Goal: Transaction & Acquisition: Purchase product/service

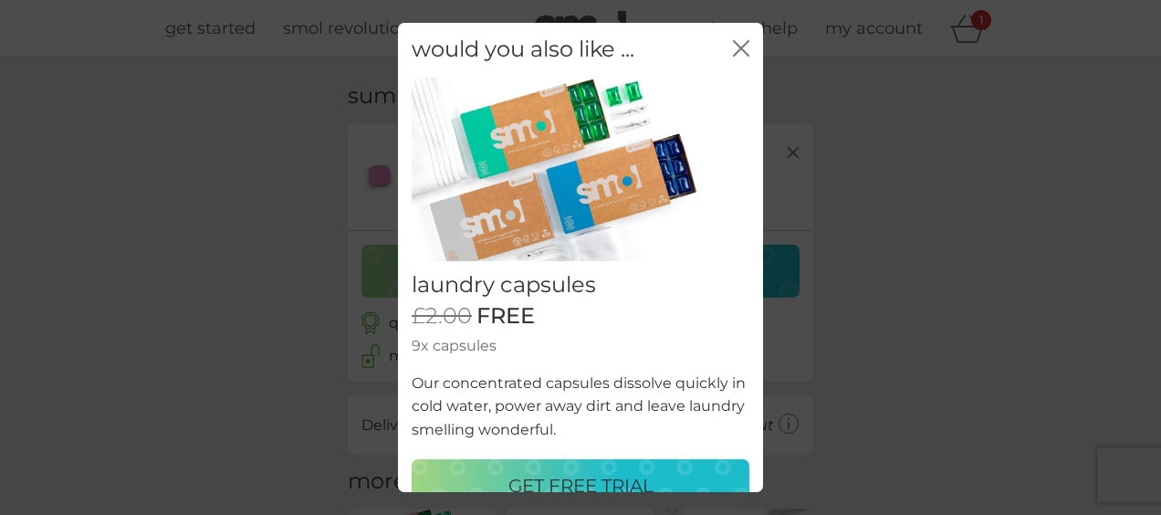
click at [741, 42] on icon "close" at bounding box center [744, 48] width 7 height 15
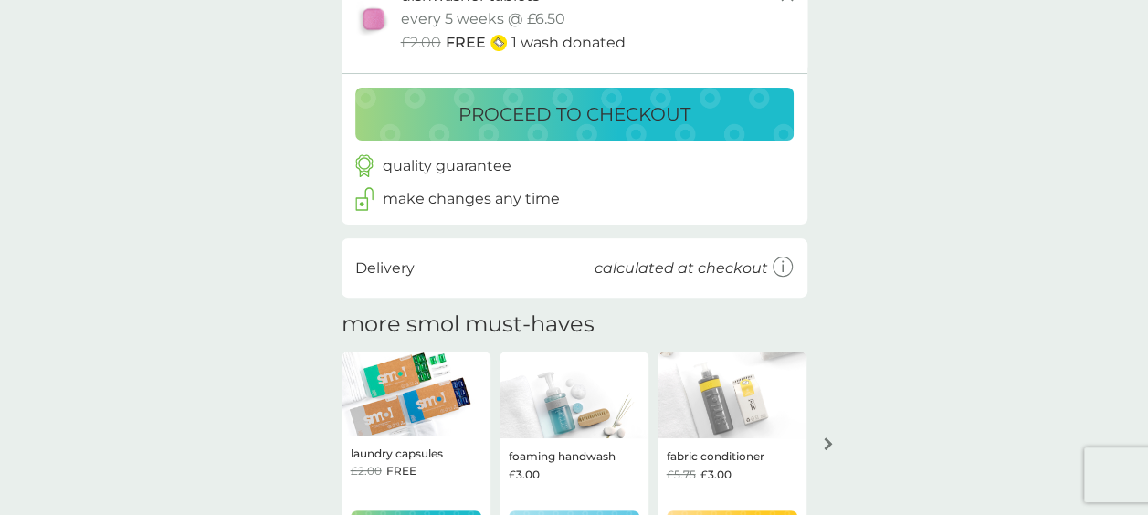
scroll to position [7, 0]
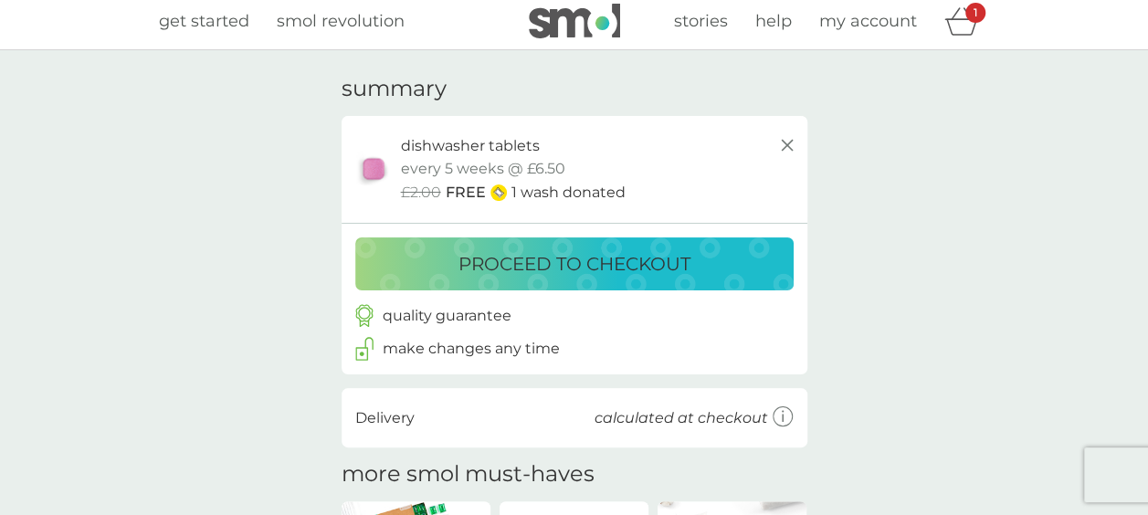
click at [204, 23] on span "get started" at bounding box center [204, 21] width 90 height 20
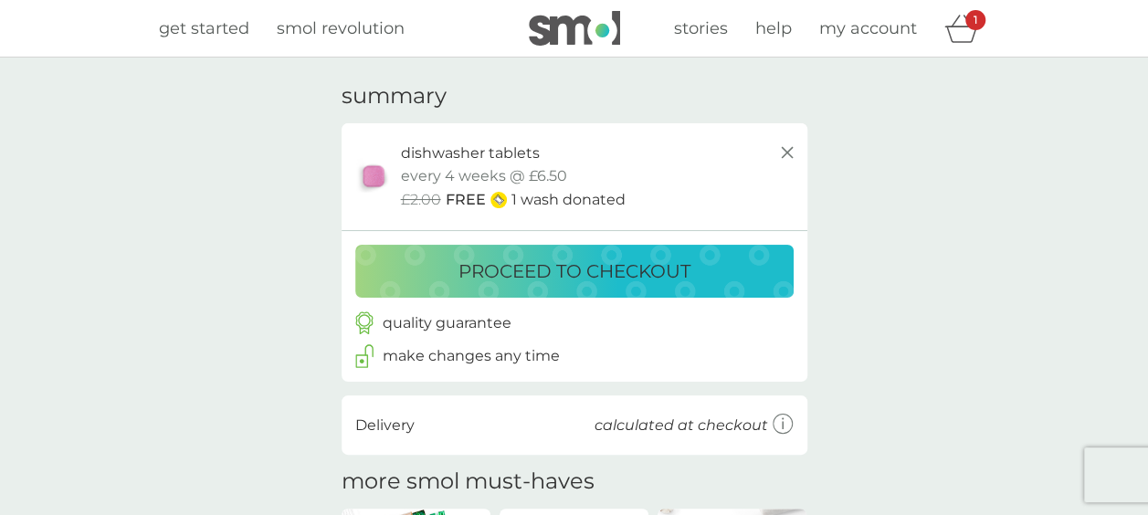
click at [599, 276] on p "proceed to checkout" at bounding box center [574, 271] width 232 height 29
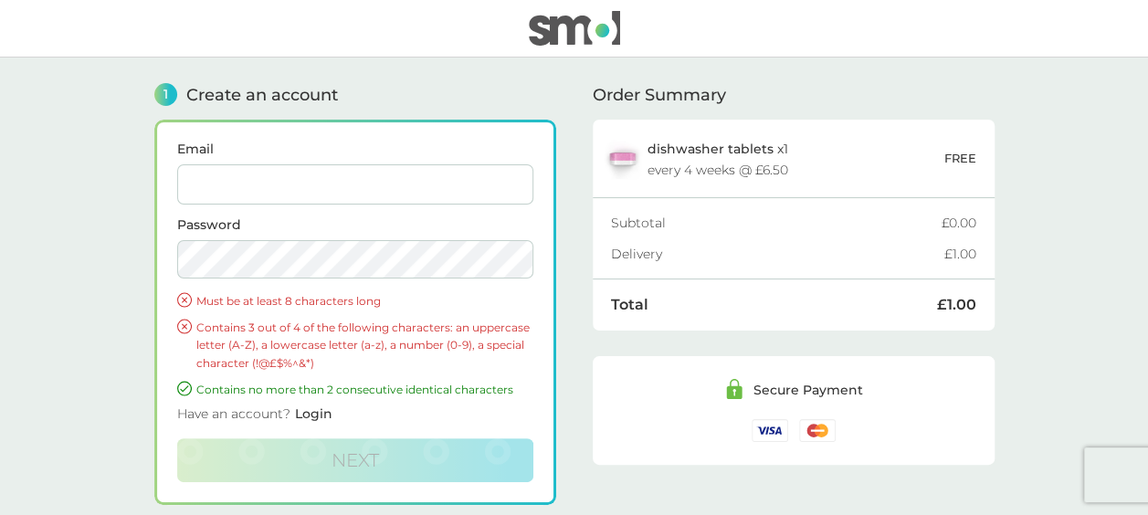
click at [376, 180] on input "Email" at bounding box center [355, 184] width 356 height 40
type input "rebeccajhickey@gmail.com"
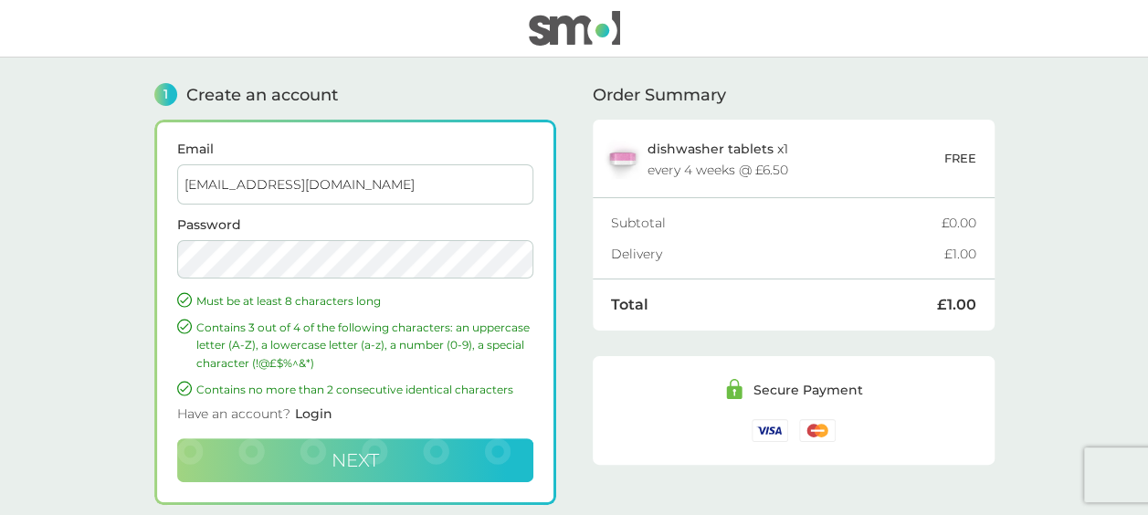
click at [394, 450] on button "Next" at bounding box center [355, 460] width 356 height 44
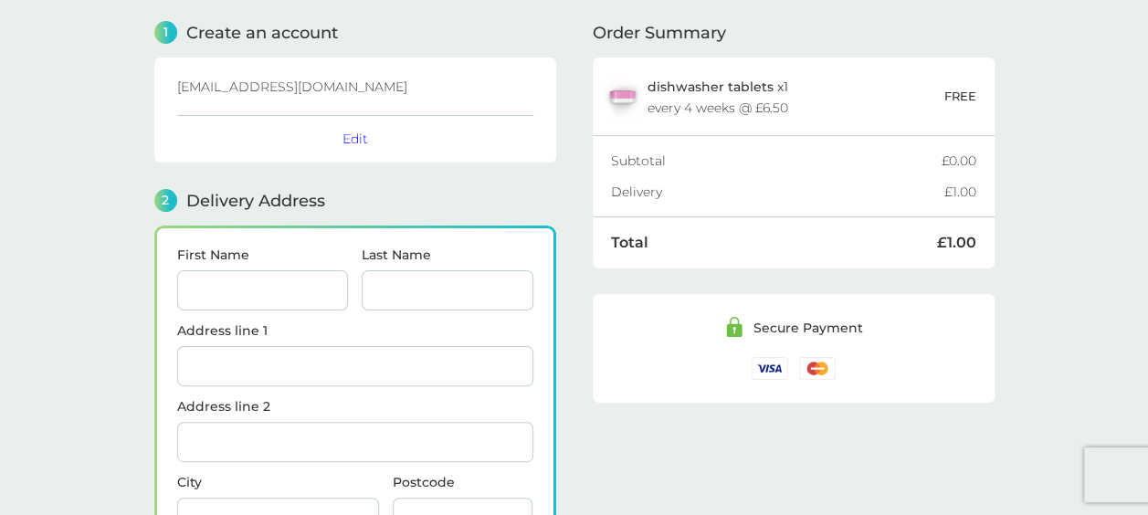
scroll to position [223, 0]
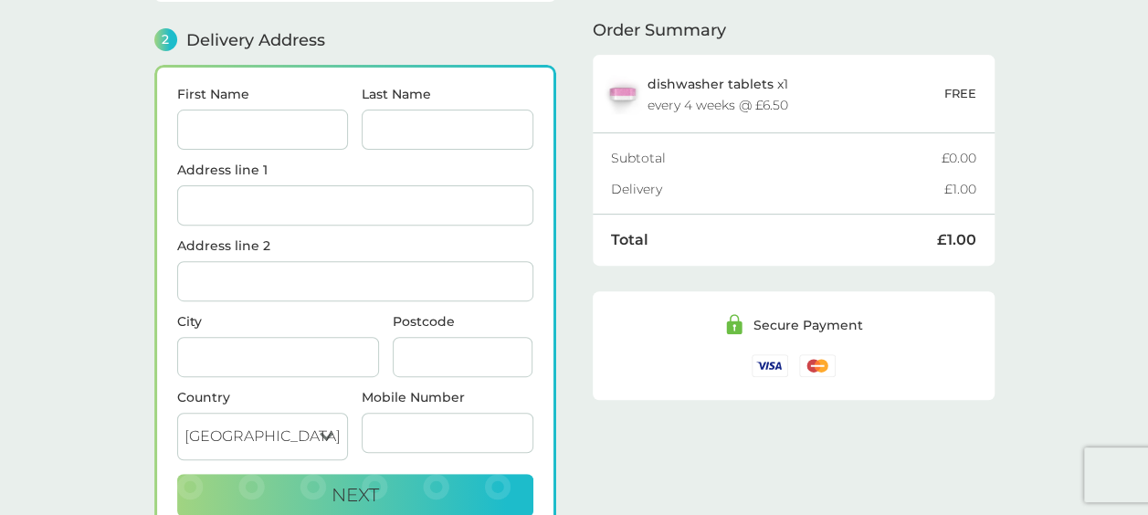
click at [233, 130] on input "First Name" at bounding box center [263, 130] width 172 height 40
type input "Rebecca"
type input "Hickey"
type input "Mrs R J Hickey"
type input "20 Fawnbrake Avenue"
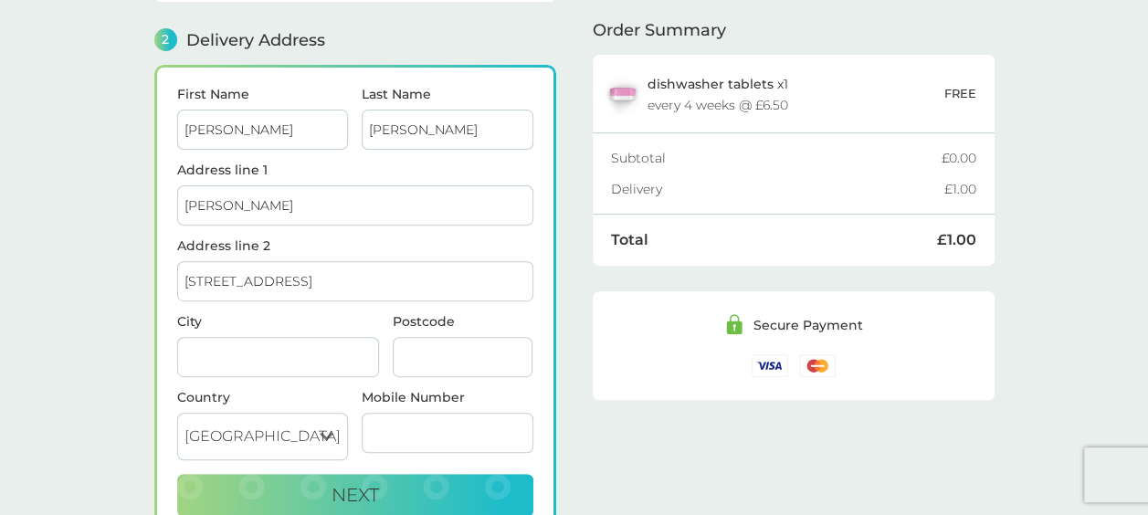
type input "London"
type input "SE24 0BY"
type input "07930395669"
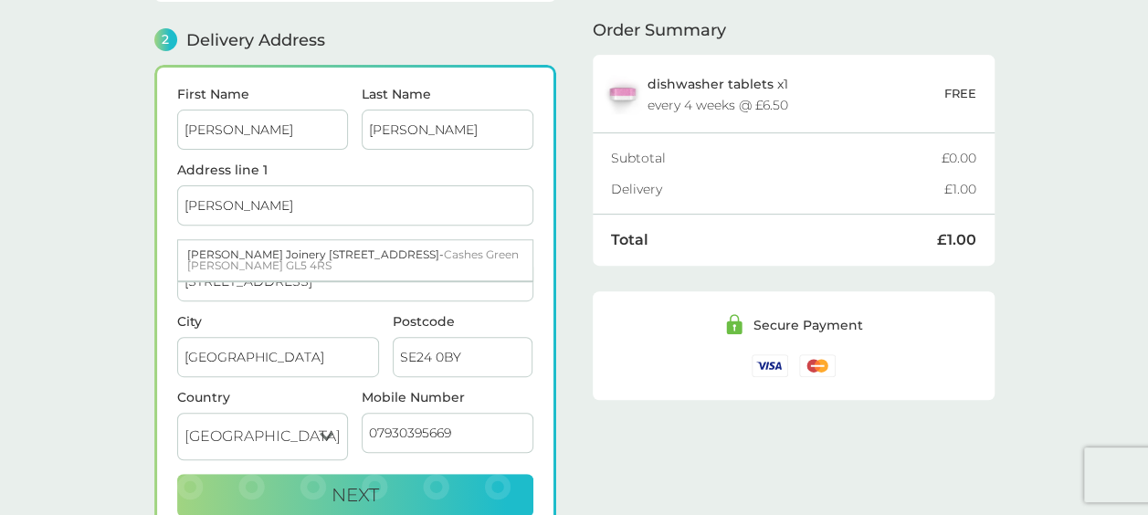
drag, startPoint x: 299, startPoint y: 195, endPoint x: 31, endPoint y: 211, distance: 268.8
click at [31, 211] on main "1 Create an account rebeccajhickey@gmail.com Edit 2 Delivery Address First Name…" at bounding box center [574, 232] width 1148 height 795
type input "20 Fawnbrake Avenue"
type input "London"
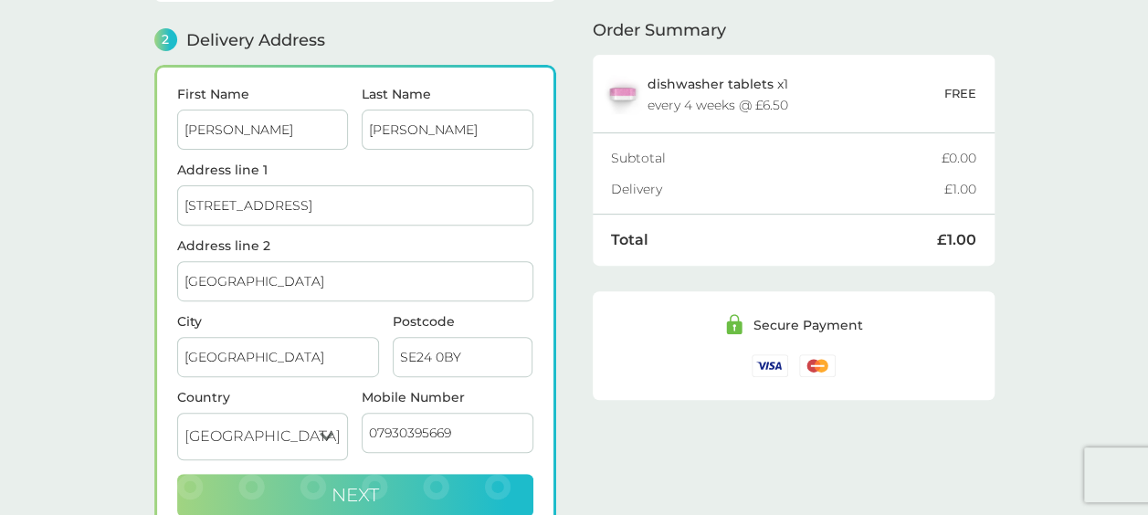
click at [362, 486] on span "Next" at bounding box center [354, 495] width 47 height 22
checkbox input "true"
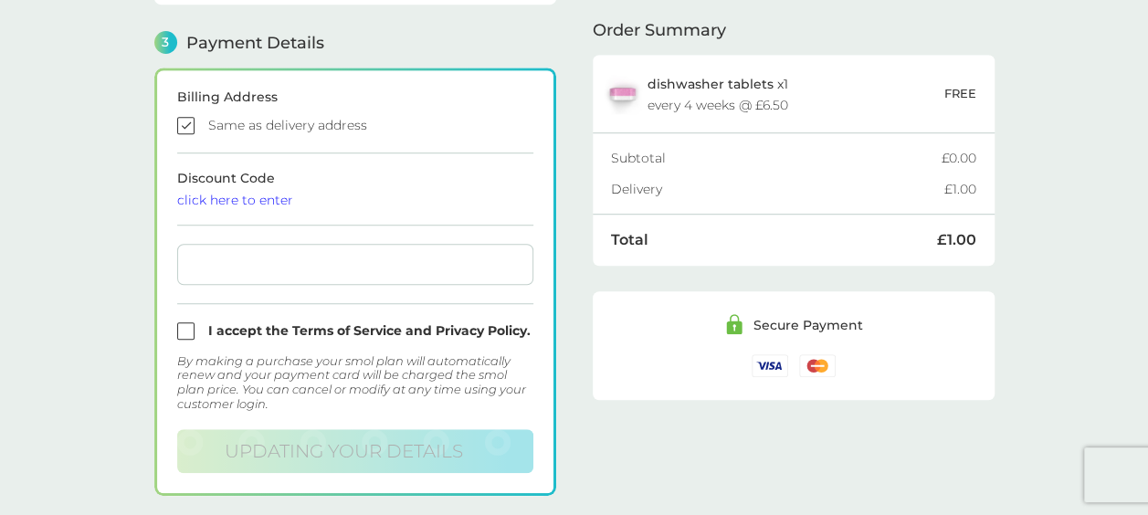
scroll to position [519, 0]
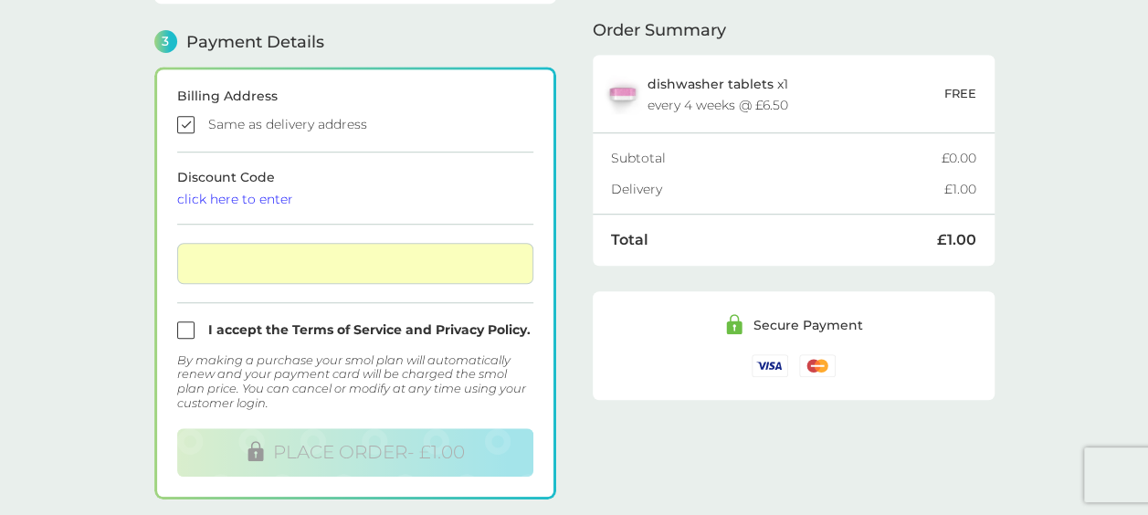
click at [185, 330] on input "checkbox" at bounding box center [355, 329] width 356 height 17
checkbox input "true"
click at [281, 250] on div at bounding box center [355, 263] width 356 height 41
click at [459, 248] on div at bounding box center [355, 263] width 356 height 41
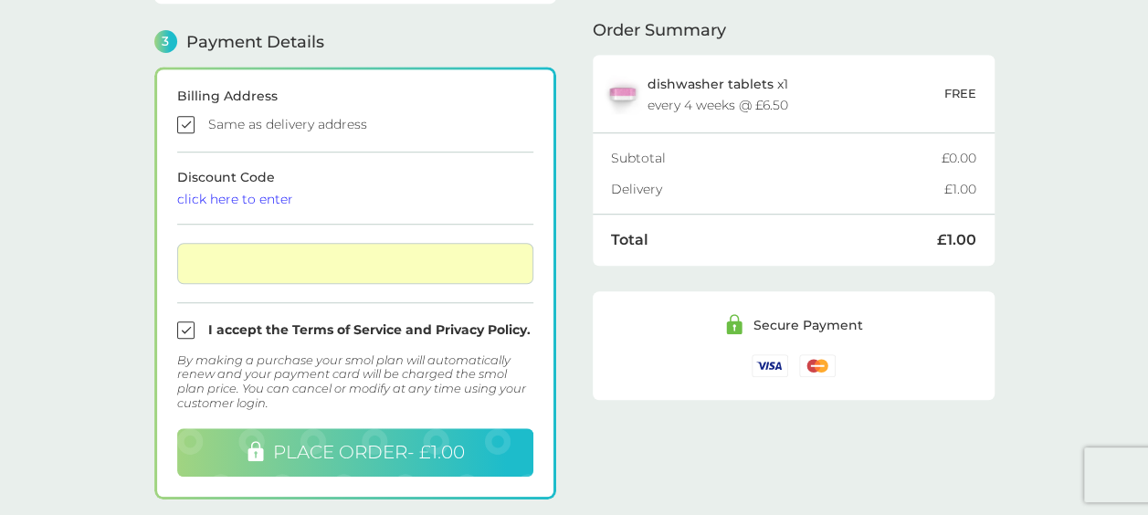
click at [420, 428] on button "PLACE ORDER - £1.00" at bounding box center [355, 452] width 356 height 48
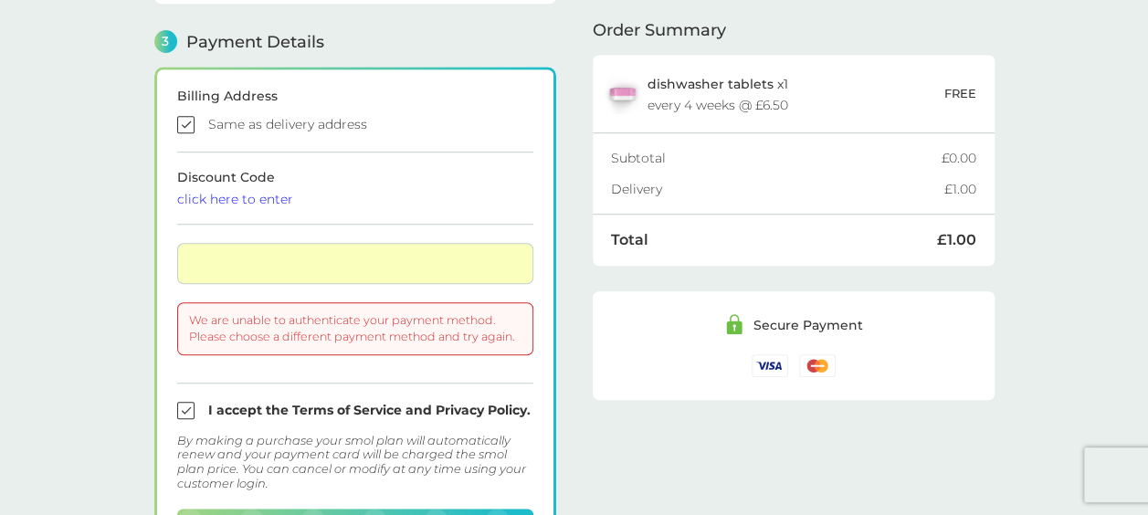
click at [380, 248] on div at bounding box center [355, 263] width 356 height 41
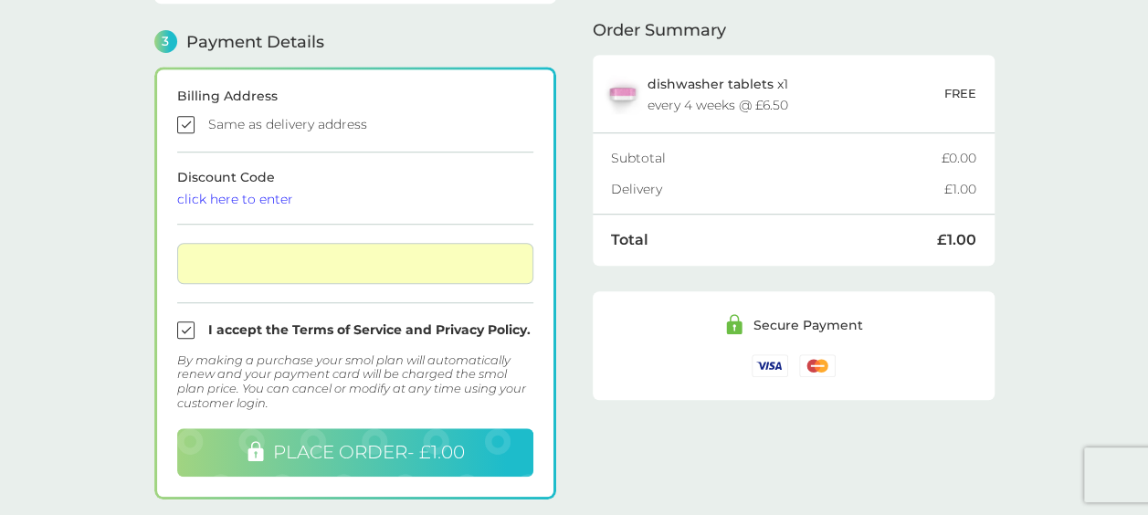
click at [330, 442] on span "PLACE ORDER - £1.00" at bounding box center [369, 452] width 192 height 22
